Goal: Task Accomplishment & Management: Use online tool/utility

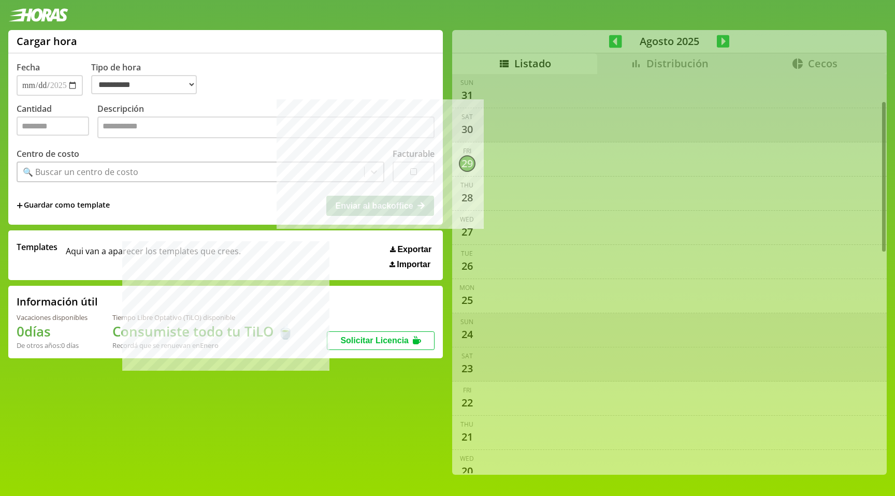
select select "**********"
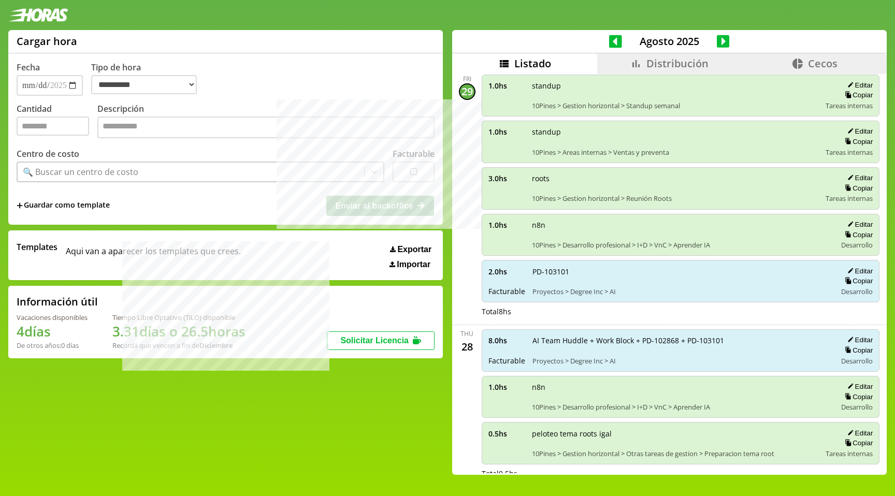
click at [663, 70] on span "Distribución" at bounding box center [677, 63] width 62 height 14
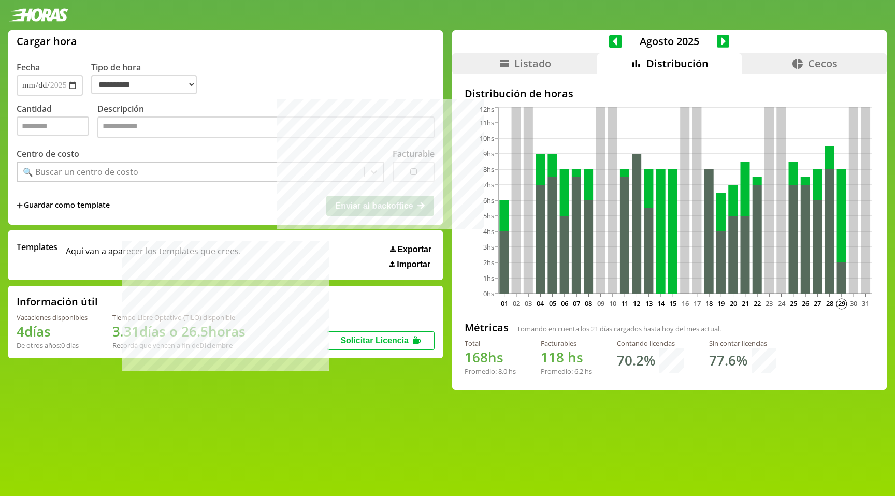
click at [612, 39] on icon at bounding box center [615, 41] width 13 height 13
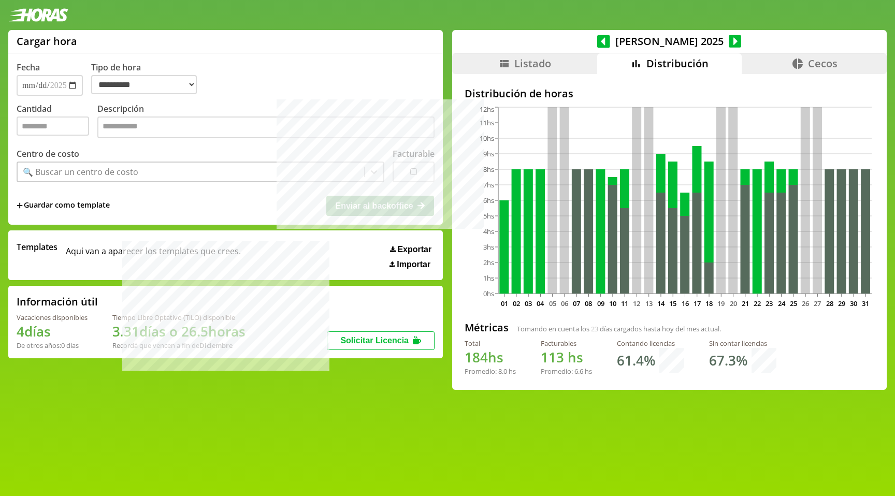
click at [610, 39] on icon at bounding box center [603, 41] width 13 height 13
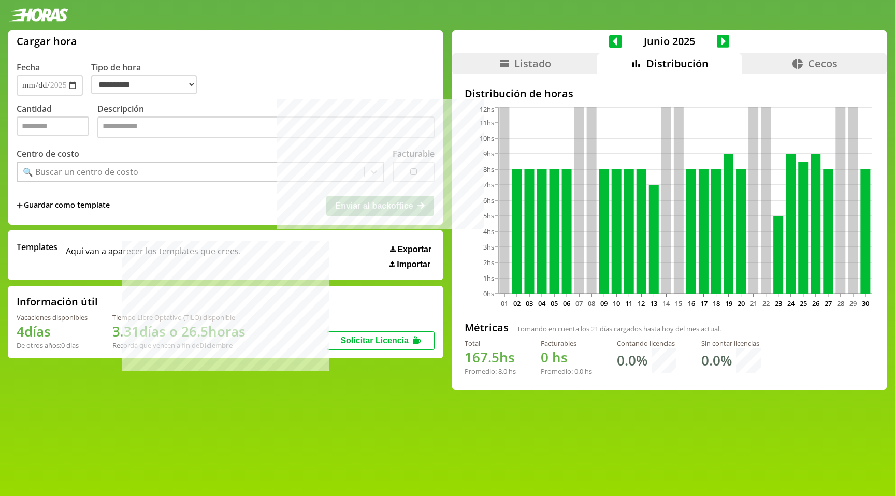
click at [612, 39] on icon at bounding box center [615, 41] width 13 height 13
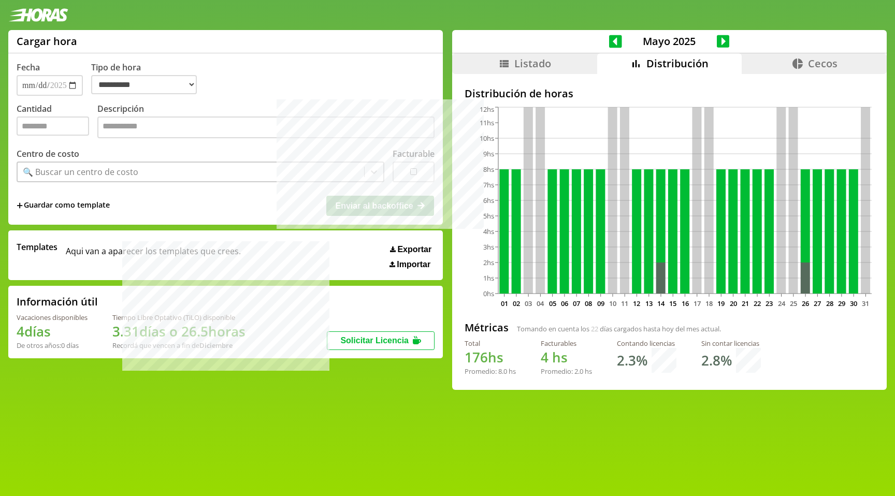
click at [612, 39] on icon at bounding box center [615, 41] width 13 height 13
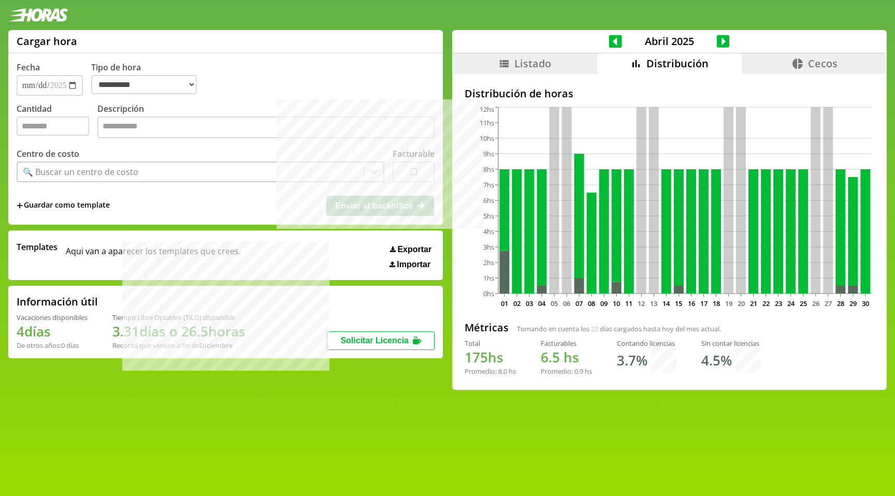
click at [612, 39] on icon at bounding box center [615, 41] width 13 height 13
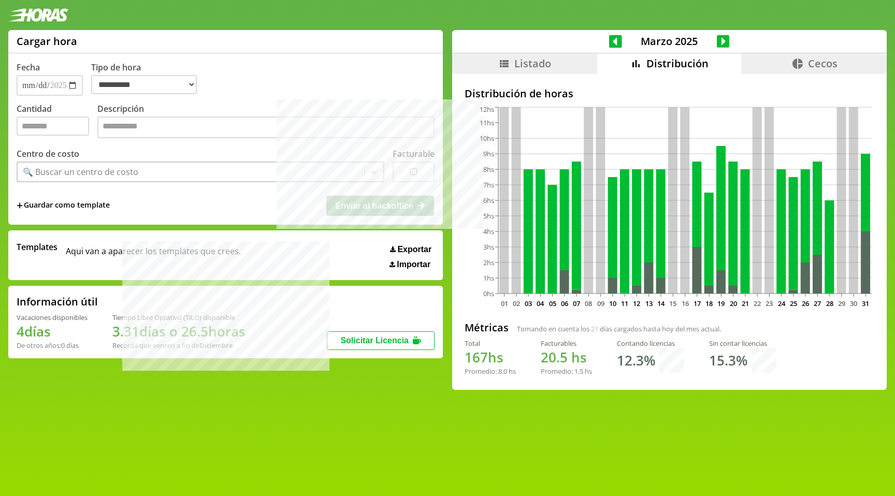
click at [612, 39] on icon at bounding box center [615, 41] width 13 height 13
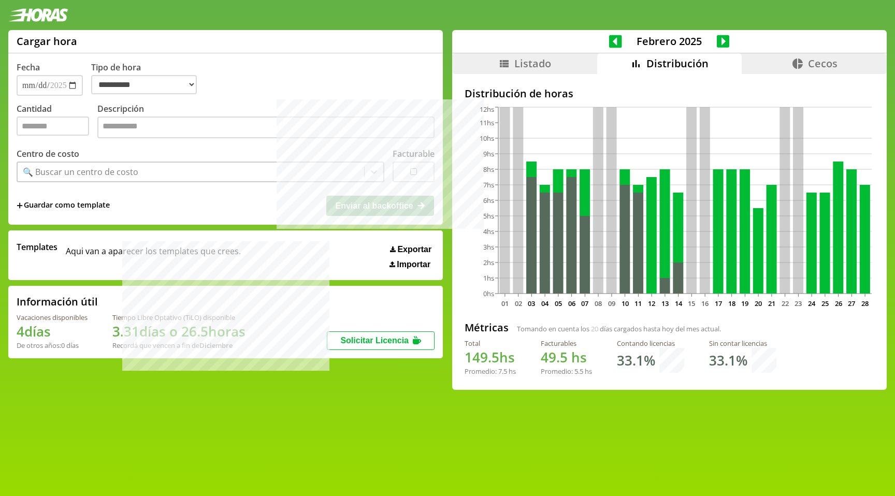
click at [612, 39] on icon at bounding box center [615, 41] width 13 height 13
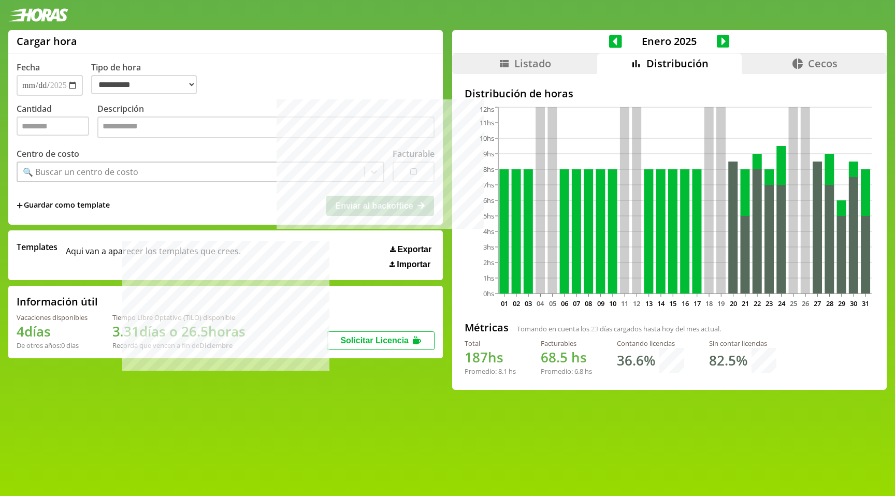
click at [612, 39] on icon at bounding box center [615, 41] width 13 height 13
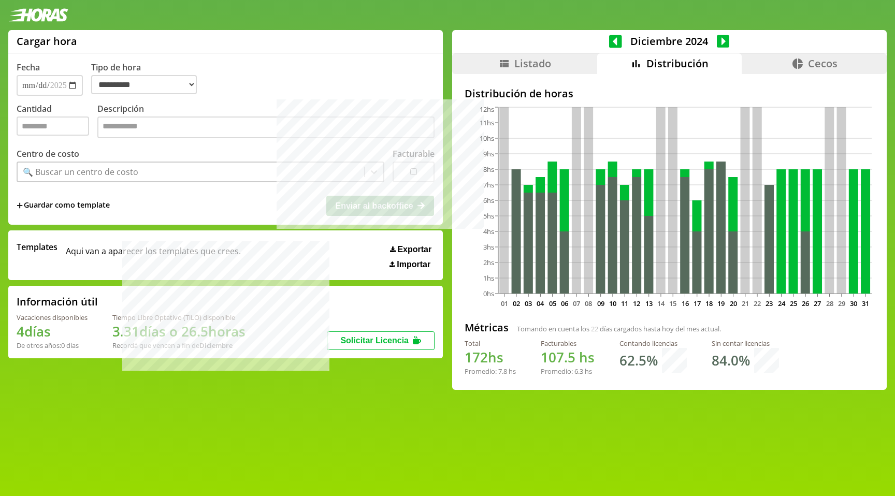
click at [612, 39] on icon at bounding box center [615, 41] width 13 height 13
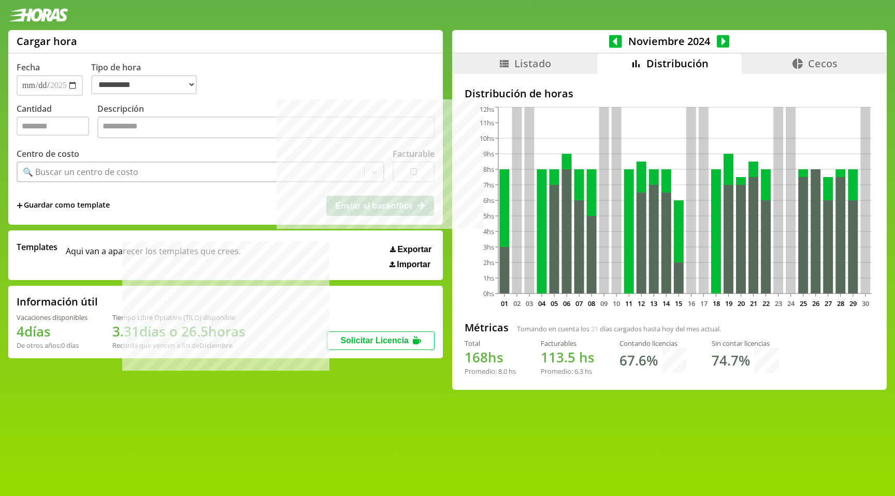
click at [612, 39] on icon at bounding box center [615, 41] width 13 height 13
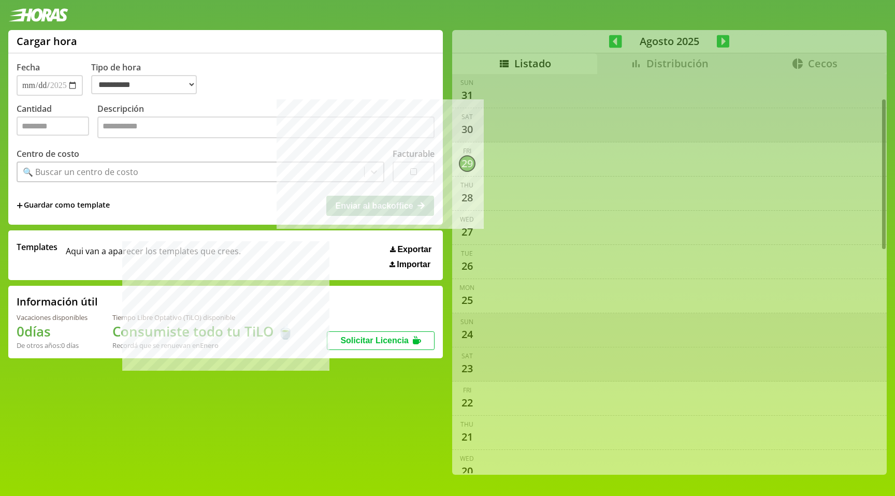
select select "**********"
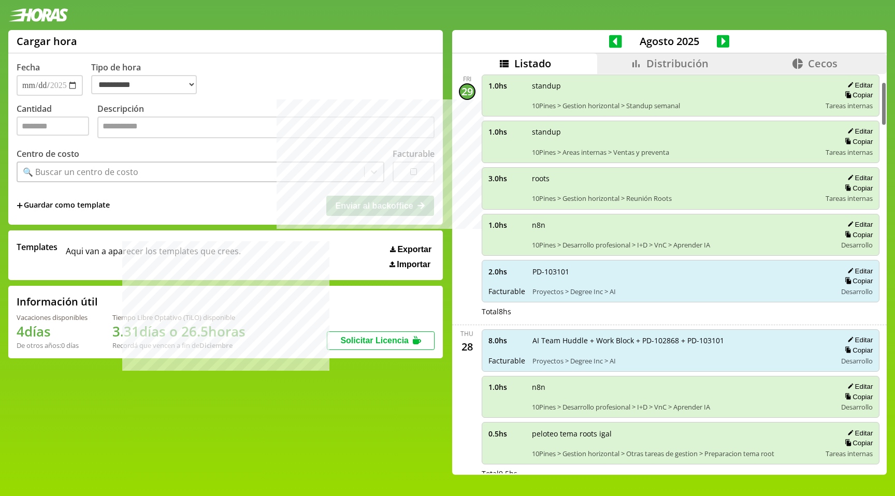
click at [702, 69] on span "Distribución" at bounding box center [677, 63] width 62 height 14
